Goal: Communication & Community: Connect with others

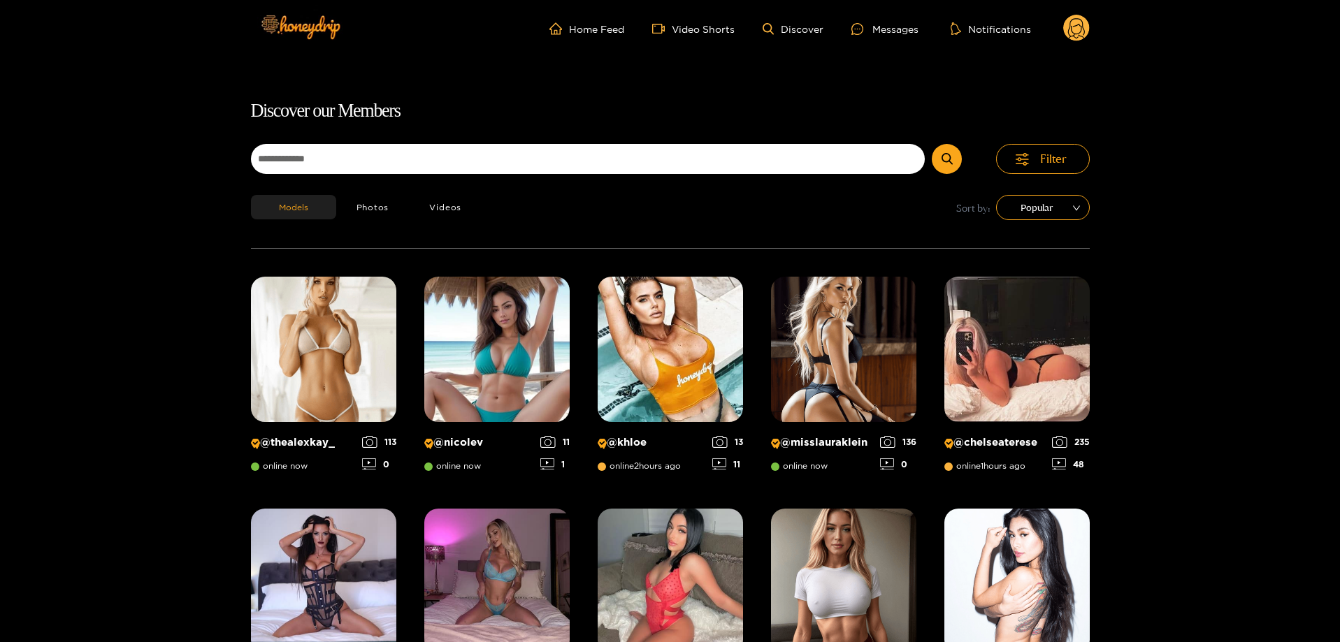
click at [921, 27] on ul "Home Feed Video Shorts Discover Messages Notifications" at bounding box center [819, 29] width 540 height 28
click at [916, 28] on div "Messages" at bounding box center [884, 29] width 67 height 16
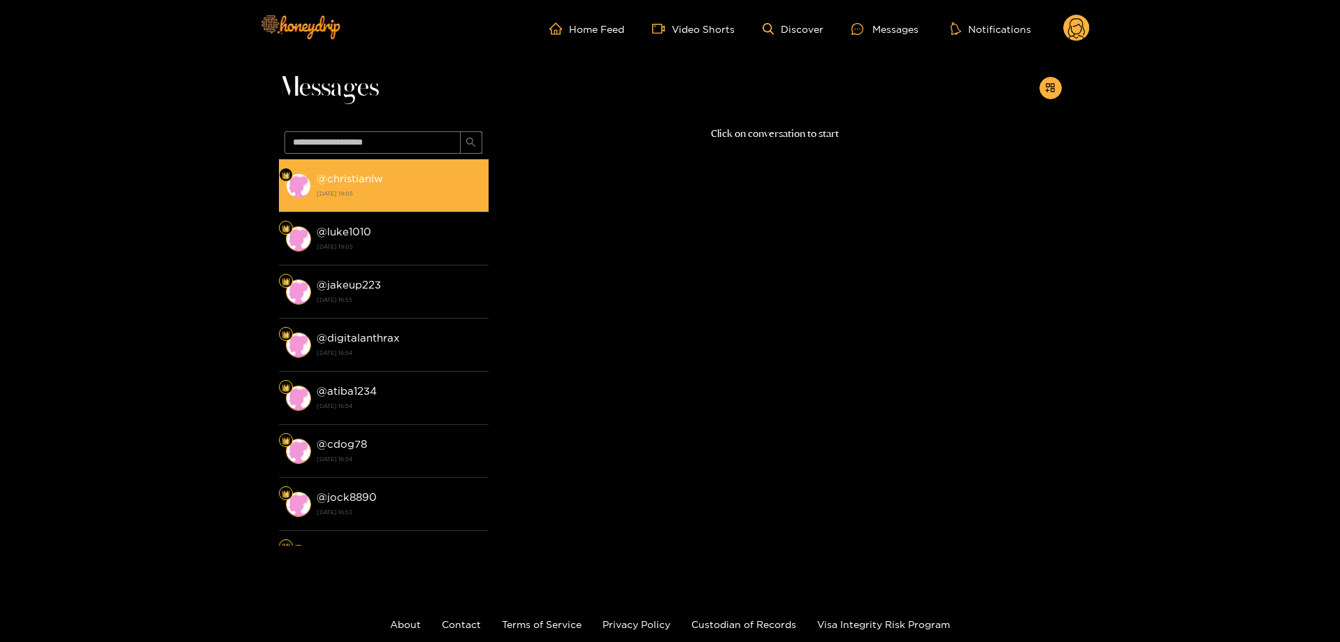
click at [447, 190] on strong "[DATE] 19:05" at bounding box center [399, 193] width 165 height 13
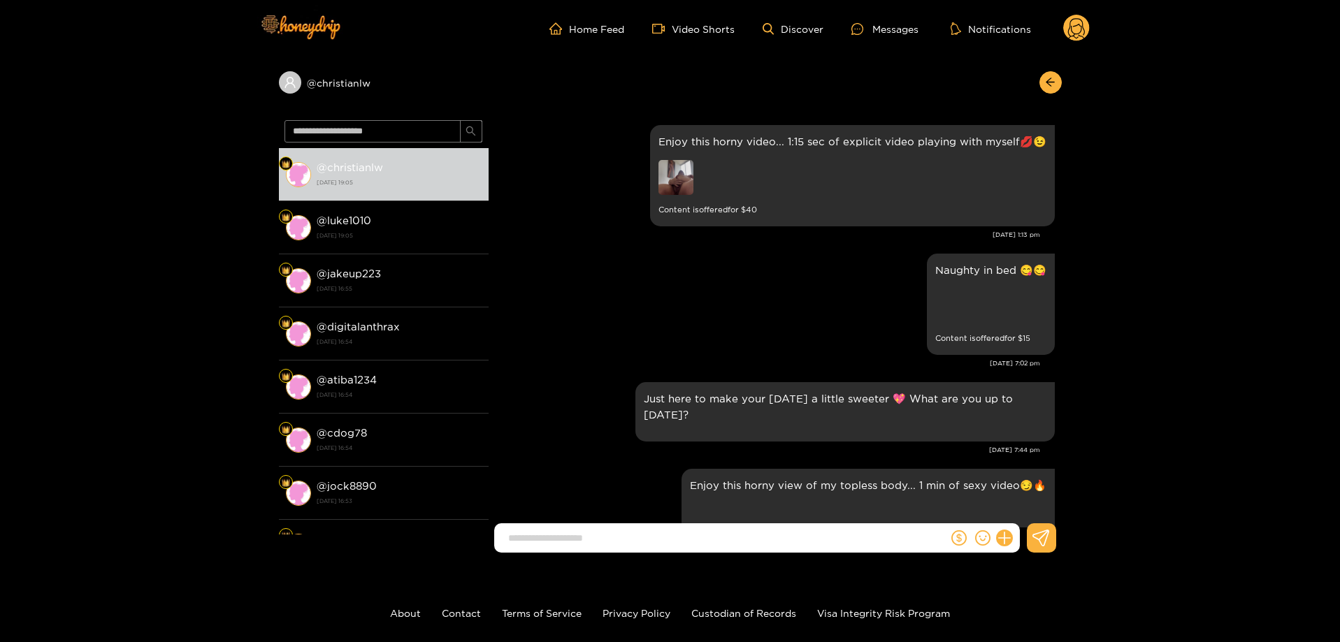
scroll to position [2603, 0]
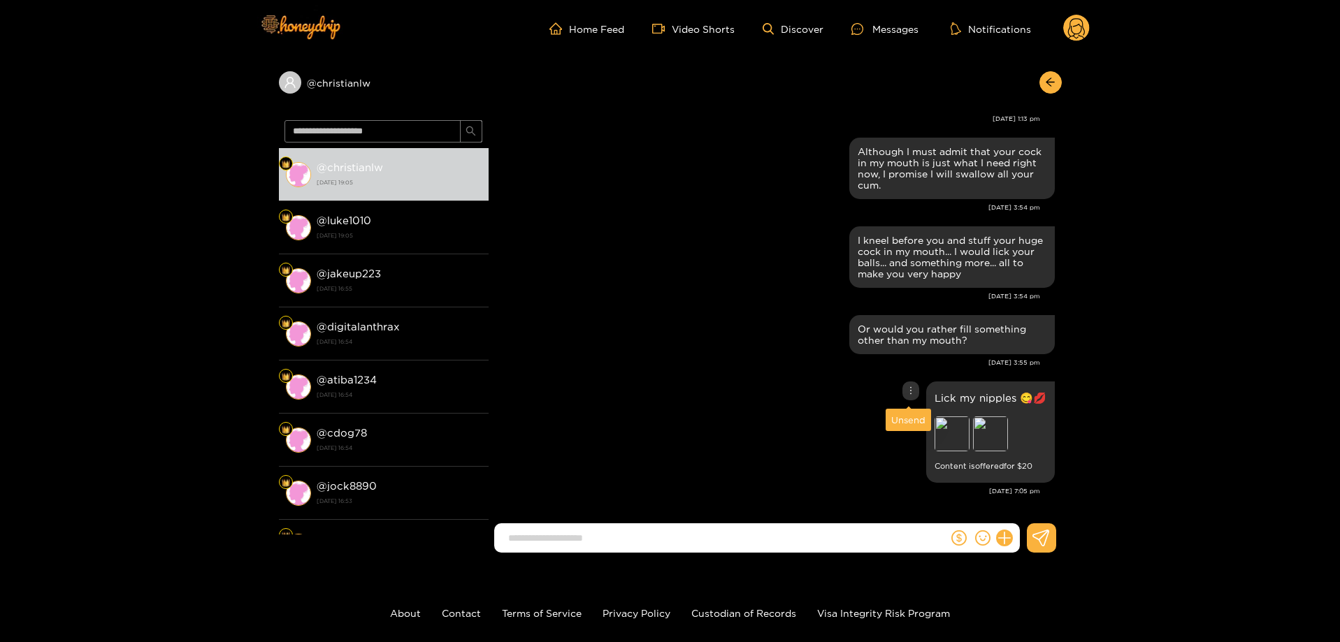
click at [906, 384] on div at bounding box center [910, 391] width 17 height 19
click at [915, 426] on div "Unsend" at bounding box center [908, 420] width 34 height 14
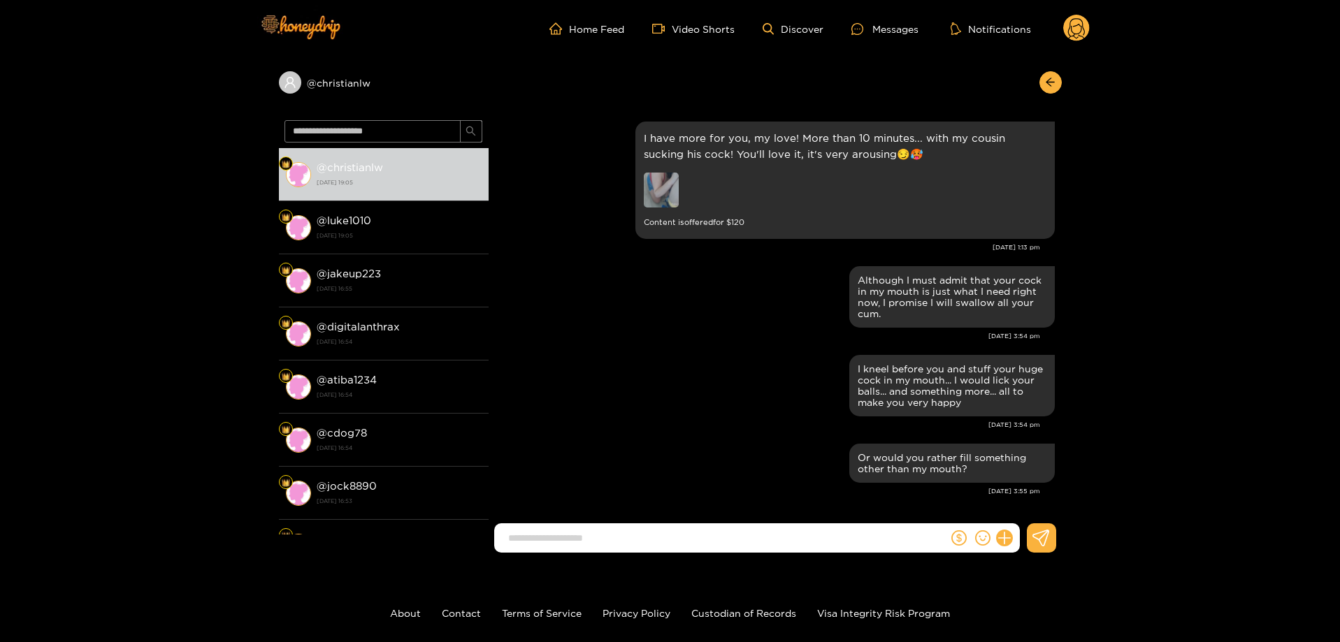
scroll to position [2475, 0]
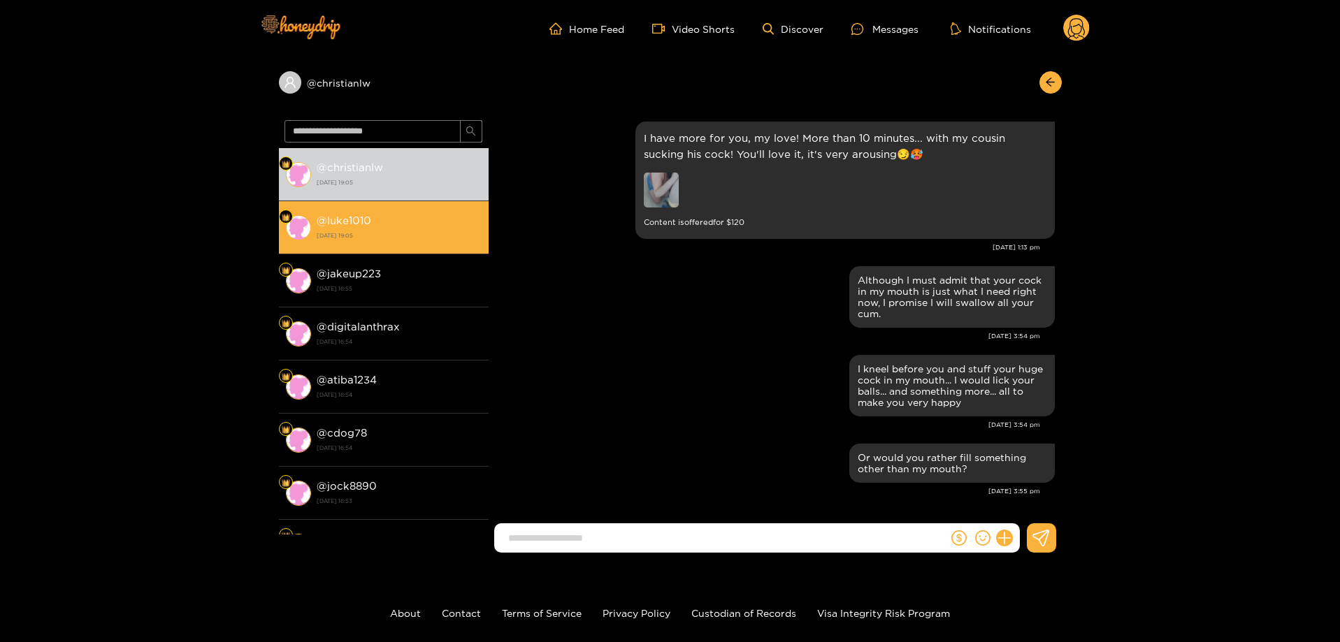
click at [374, 209] on li "@ luke1010 [DATE] 19:05" at bounding box center [384, 227] width 210 height 53
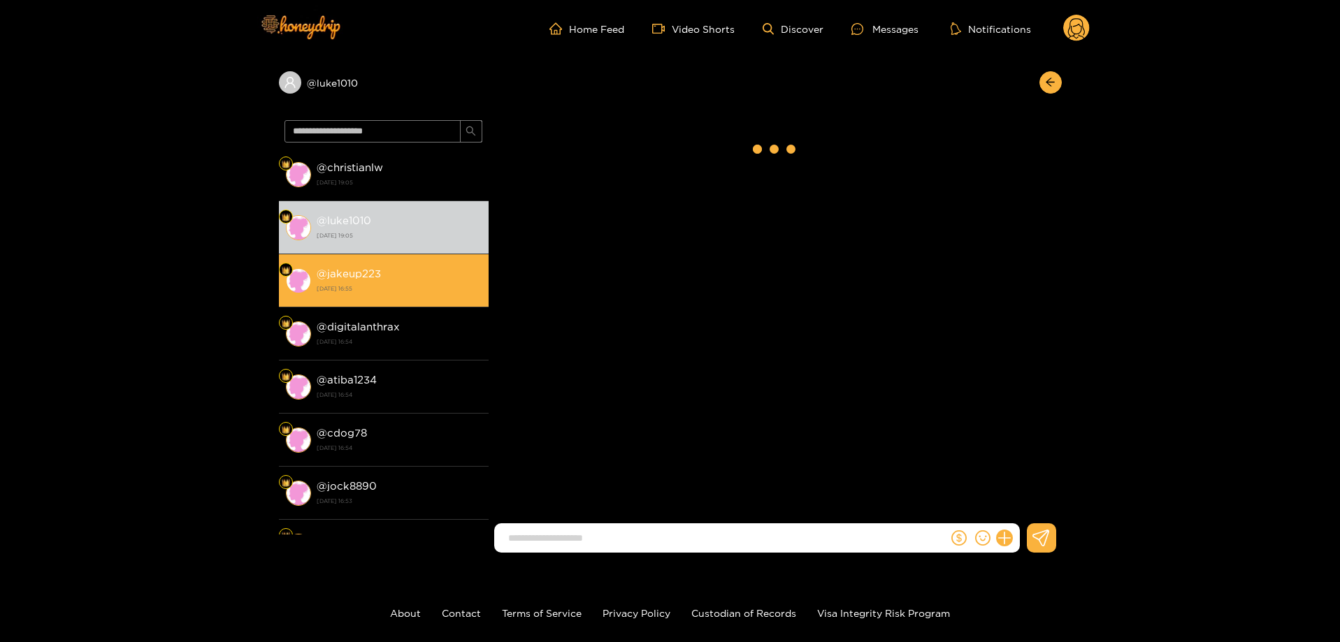
scroll to position [2769, 0]
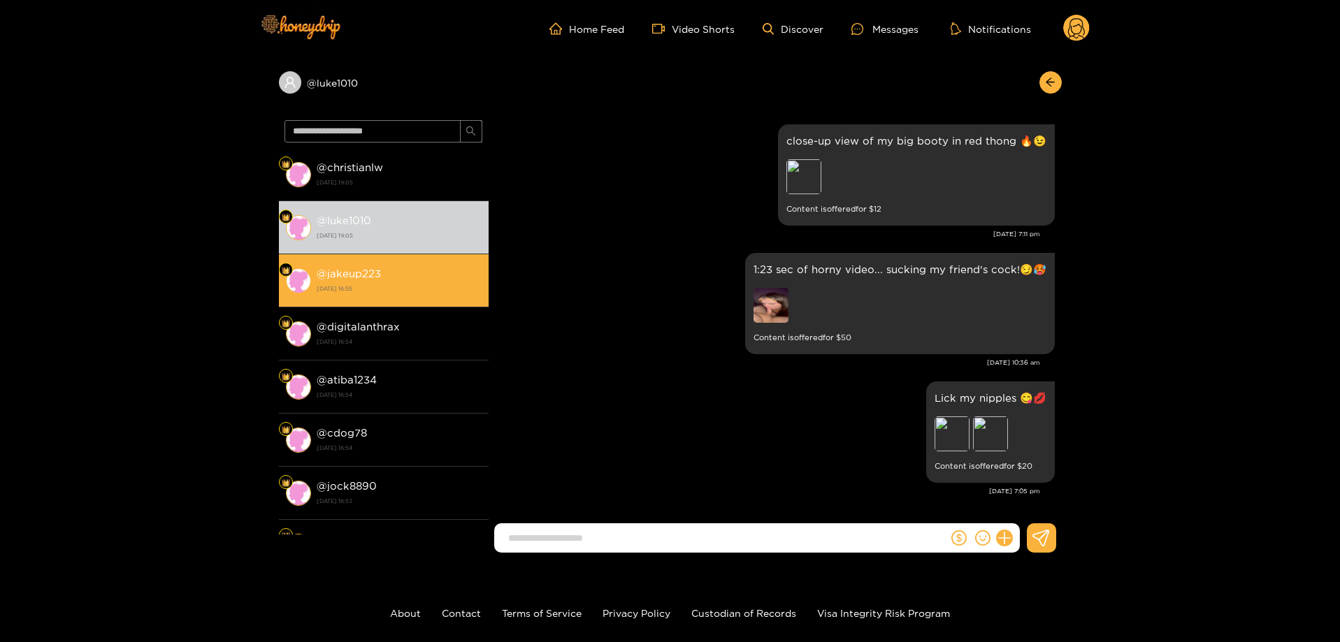
click at [360, 271] on strong "@ jakeup223" at bounding box center [349, 274] width 64 height 12
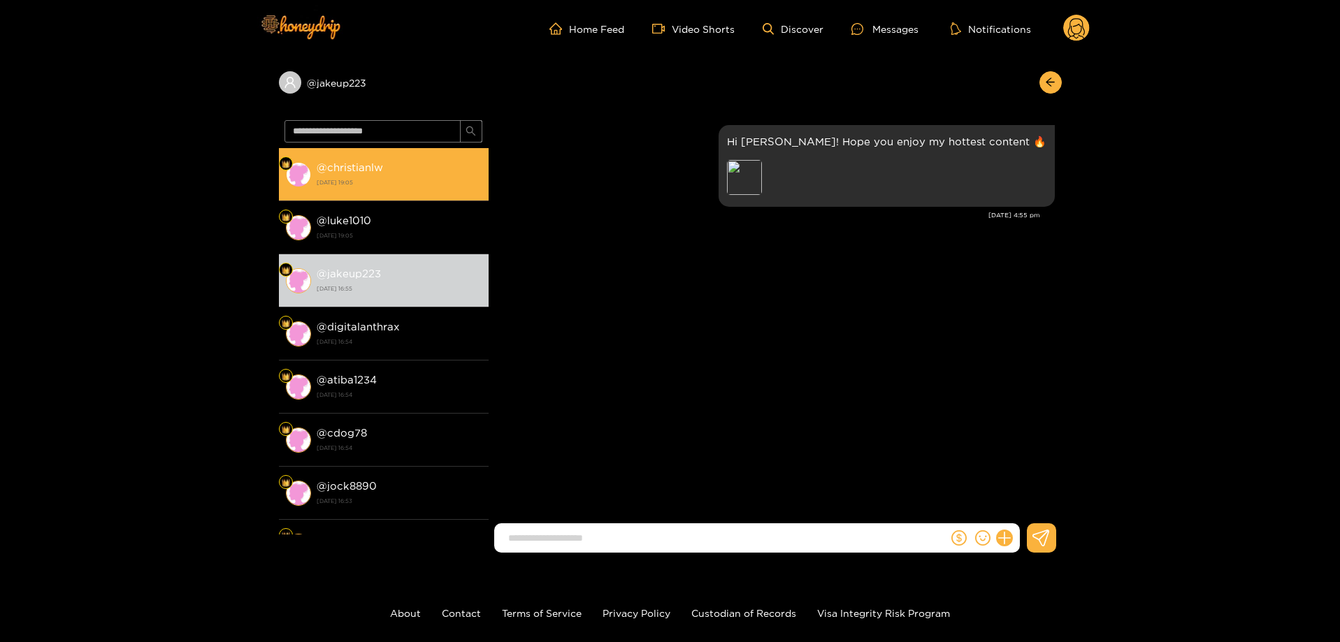
click at [345, 185] on strong "[DATE] 19:05" at bounding box center [399, 182] width 165 height 13
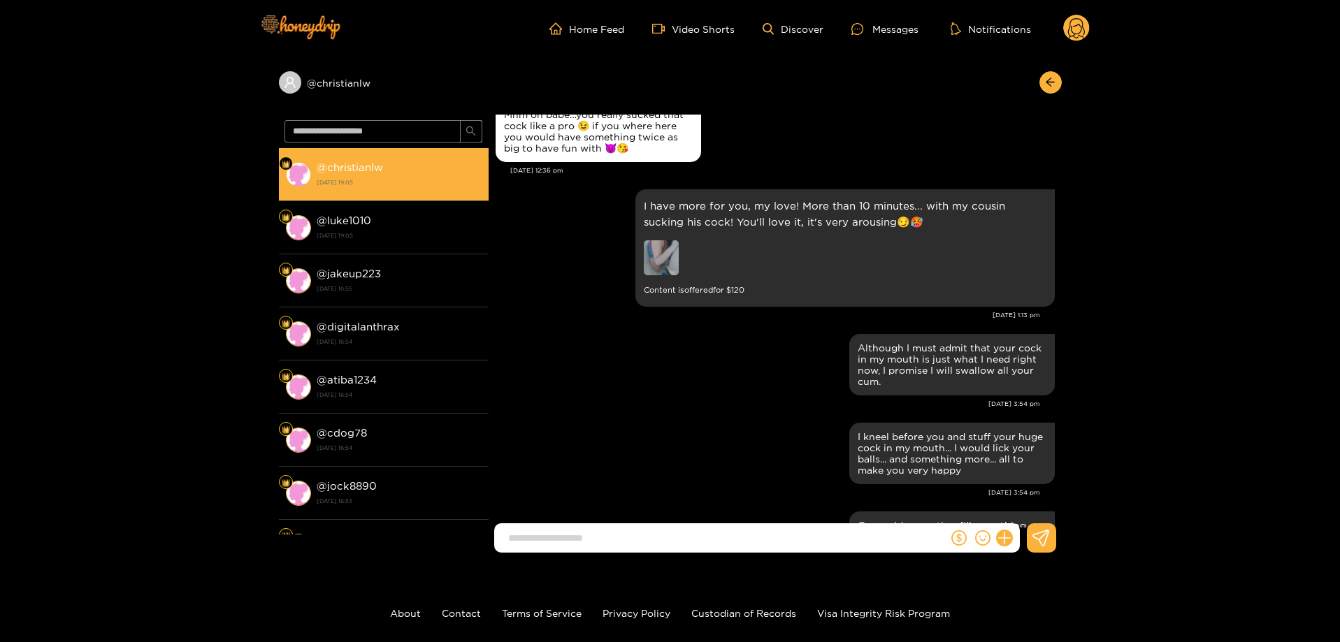
scroll to position [2603, 0]
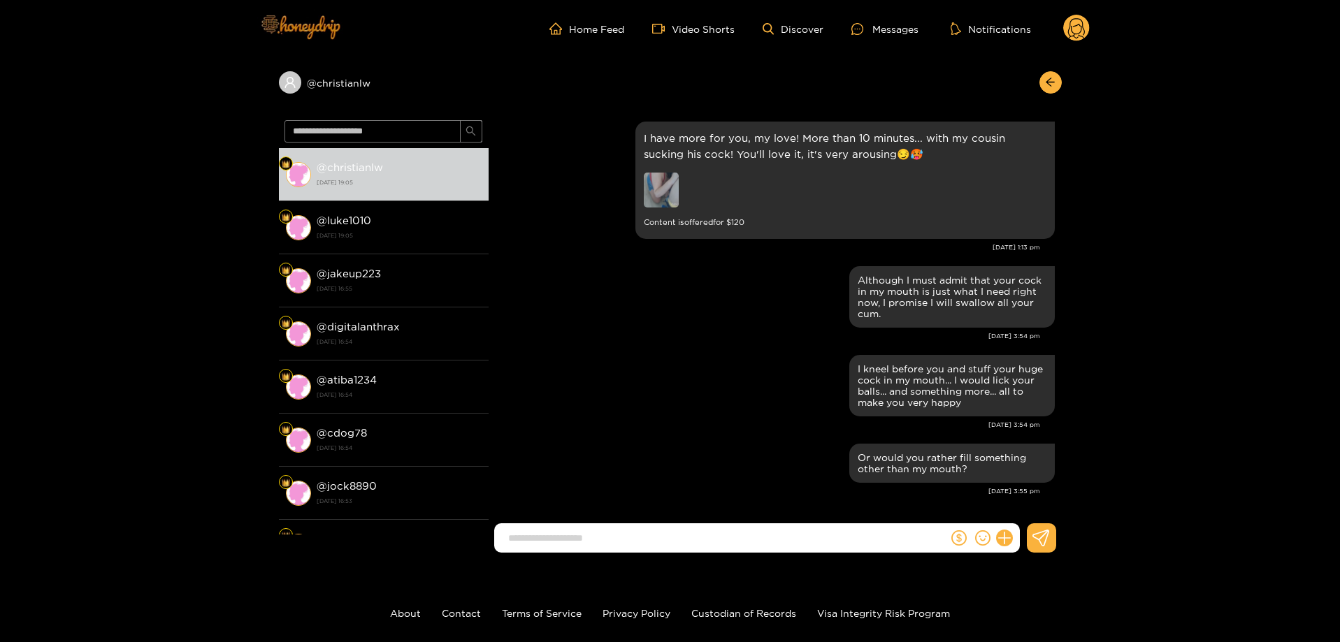
click at [308, 38] on img at bounding box center [300, 26] width 98 height 59
